Goal: Task Accomplishment & Management: Manage account settings

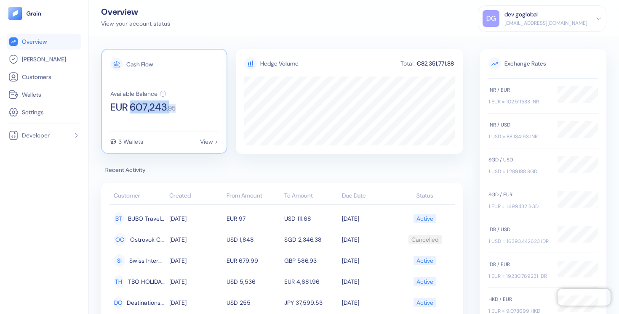
copy div "607,243 . 95"
drag, startPoint x: 133, startPoint y: 109, endPoint x: 179, endPoint y: 112, distance: 46.0
click at [179, 112] on div "Available Balance EUR 607,243 . 95" at bounding box center [164, 102] width 108 height 22
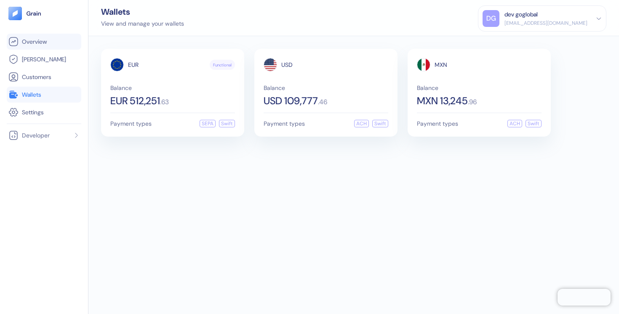
click at [38, 41] on span "Overview" at bounding box center [34, 41] width 25 height 8
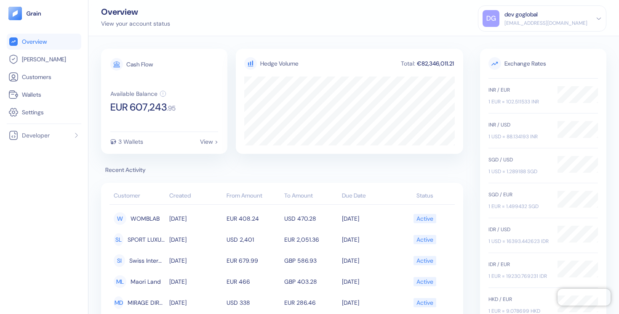
click at [560, 20] on div "[EMAIL_ADDRESS][DOMAIN_NAME]" at bounding box center [545, 23] width 83 height 8
click at [520, 47] on div "DG dev goglobal [EMAIL_ADDRESS][DOMAIN_NAME] Sign Out" at bounding box center [542, 27] width 128 height 45
click at [517, 43] on div "Sign Out" at bounding box center [504, 41] width 23 height 9
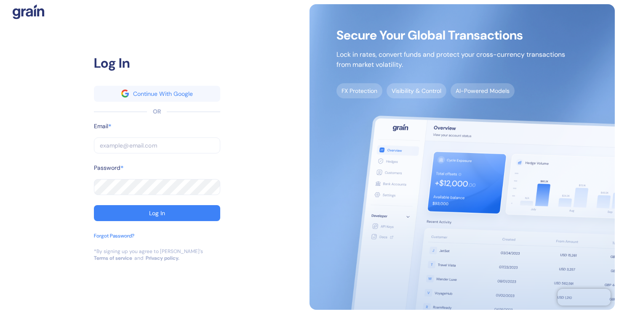
type input "[EMAIL_ADDRESS][DOMAIN_NAME]"
click at [152, 143] on input "[EMAIL_ADDRESS][DOMAIN_NAME]" at bounding box center [157, 146] width 126 height 16
